Goal: Information Seeking & Learning: Understand process/instructions

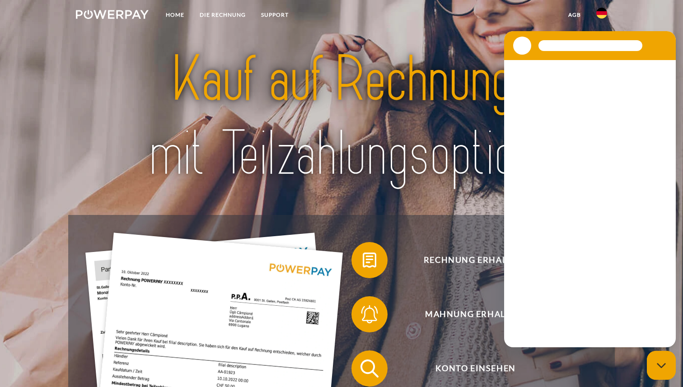
click at [602, 17] on img at bounding box center [602, 13] width 11 height 11
click at [600, 9] on img at bounding box center [602, 13] width 11 height 11
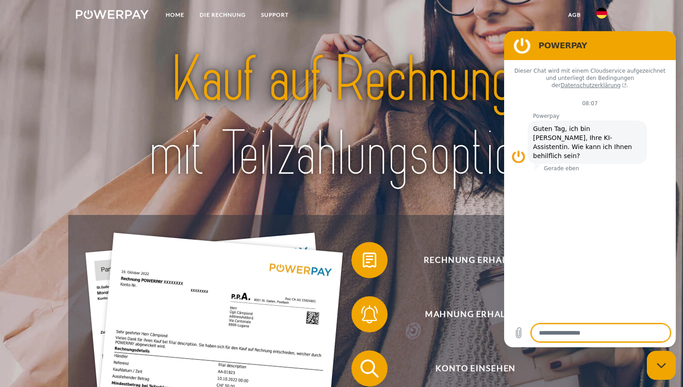
click at [519, 44] on figure at bounding box center [522, 46] width 18 height 18
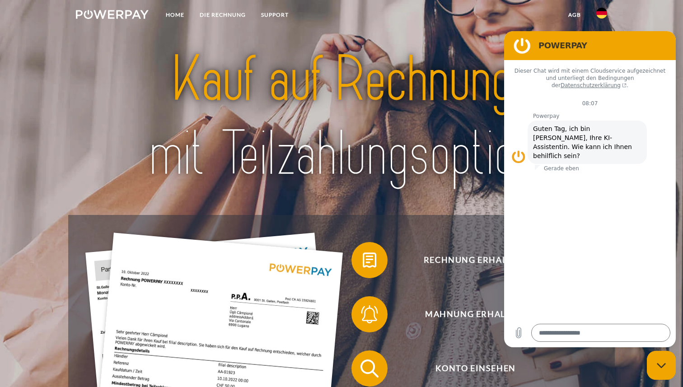
click at [600, 12] on img at bounding box center [602, 13] width 11 height 11
click at [410, 279] on div "Rechnung erhalten?" at bounding box center [469, 260] width 255 height 54
click at [272, 16] on link "SUPPORT" at bounding box center [275, 15] width 43 height 16
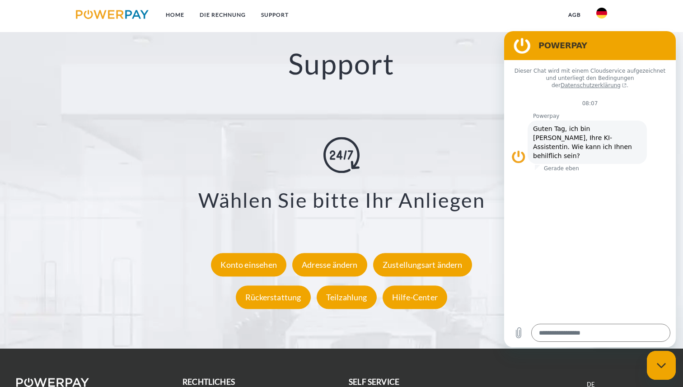
scroll to position [1565, 0]
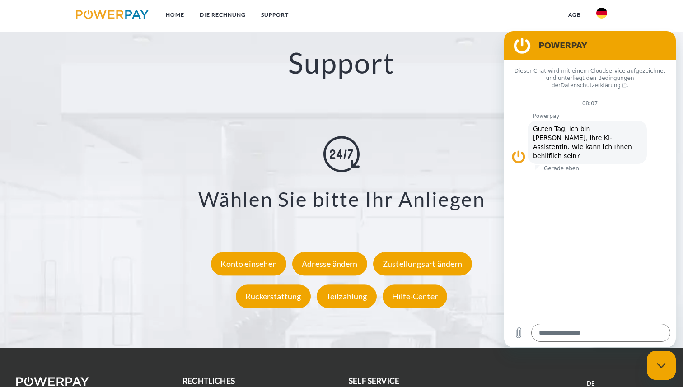
click at [525, 49] on figure at bounding box center [522, 46] width 18 height 18
click at [582, 14] on link "agb" at bounding box center [575, 15] width 28 height 16
click at [601, 14] on img at bounding box center [602, 13] width 11 height 11
click at [662, 367] on icon "Messaging-Fenster schließen" at bounding box center [661, 365] width 9 height 5
type textarea "*"
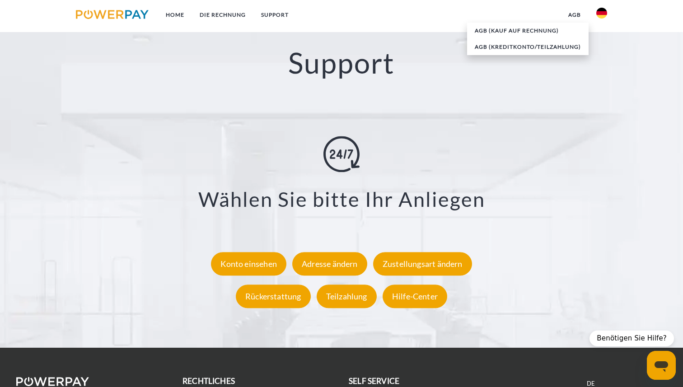
click at [591, 384] on link "DE" at bounding box center [591, 384] width 8 height 8
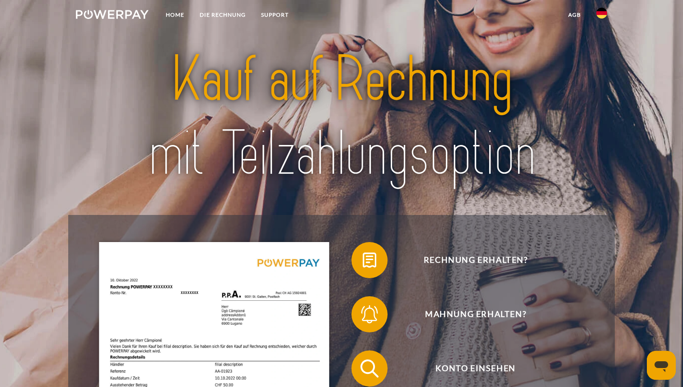
click at [599, 16] on img at bounding box center [602, 13] width 11 height 11
click at [604, 89] on img at bounding box center [602, 89] width 11 height 11
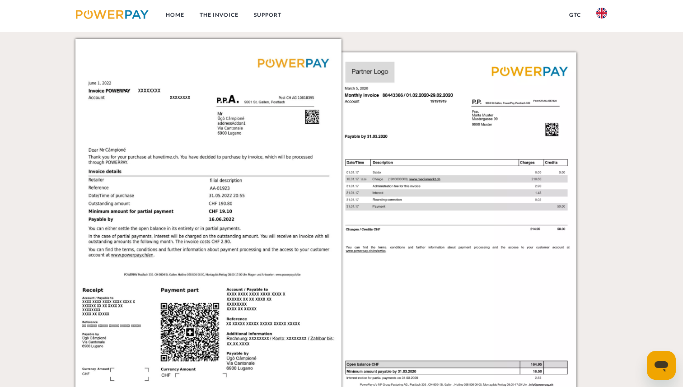
scroll to position [783, 0]
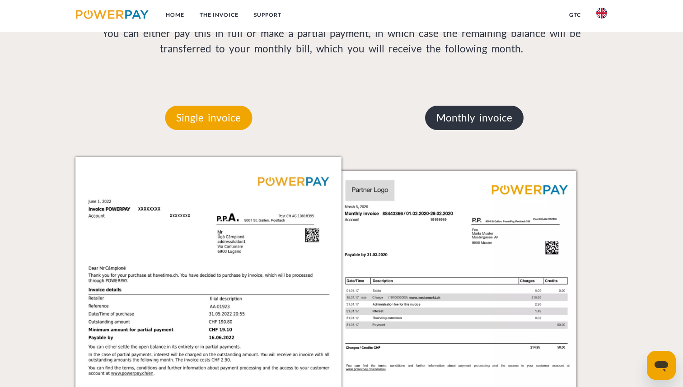
click at [466, 120] on p "Monthly invoice" at bounding box center [474, 118] width 99 height 24
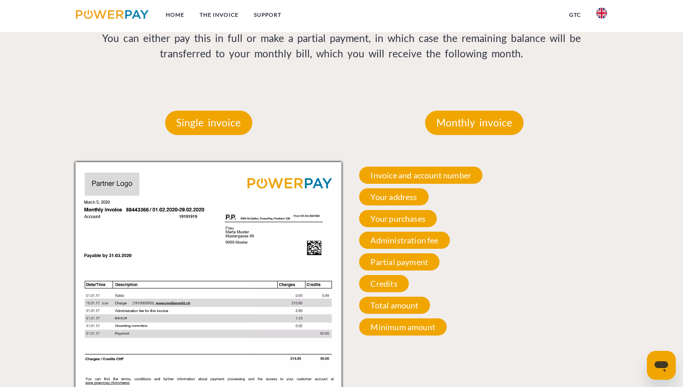
scroll to position [777, 0]
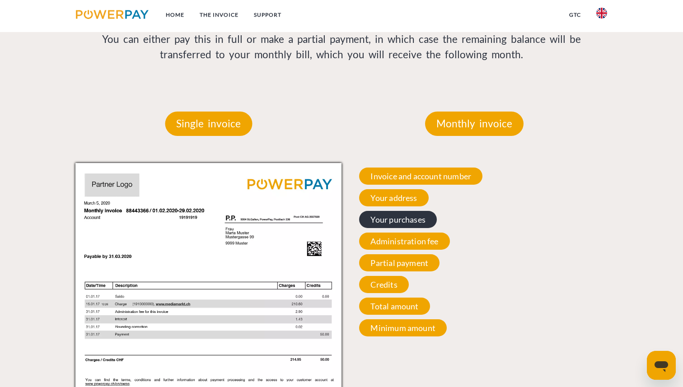
click at [422, 224] on span "Your purchases" at bounding box center [398, 219] width 78 height 17
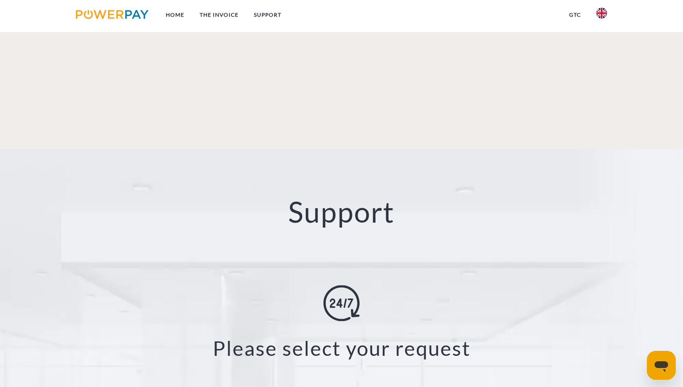
scroll to position [1563, 0]
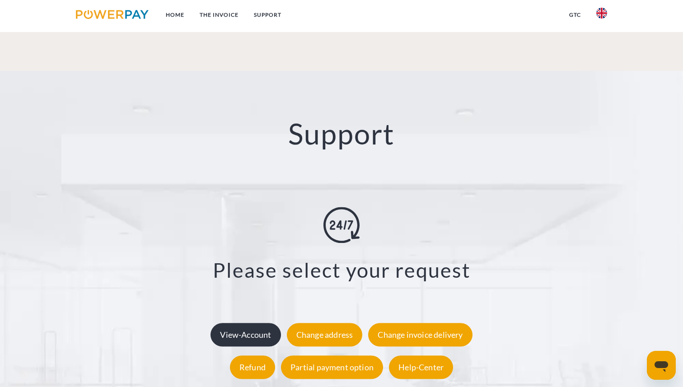
click at [257, 323] on div "View-Account" at bounding box center [246, 335] width 70 height 24
